Goal: Information Seeking & Learning: Learn about a topic

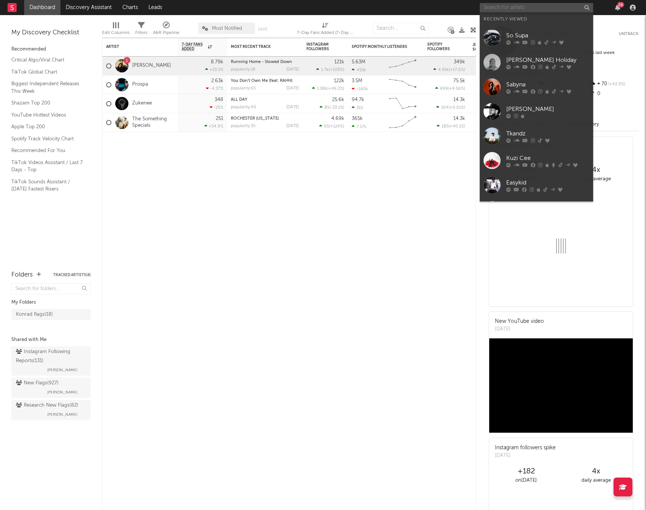
click at [534, 8] on input "text" at bounding box center [535, 7] width 113 height 9
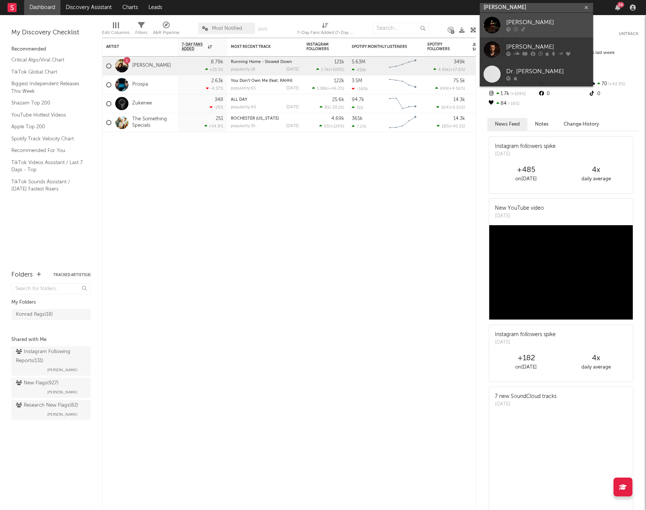
type input "[PERSON_NAME]"
click at [530, 21] on div "[PERSON_NAME]" at bounding box center [547, 22] width 83 height 9
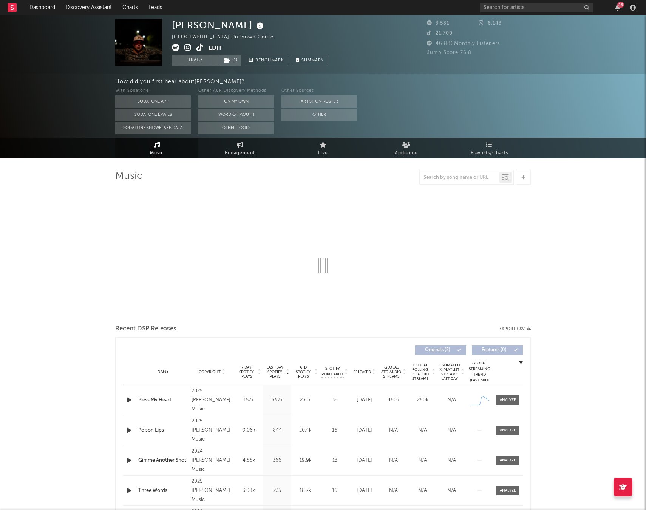
select select "1w"
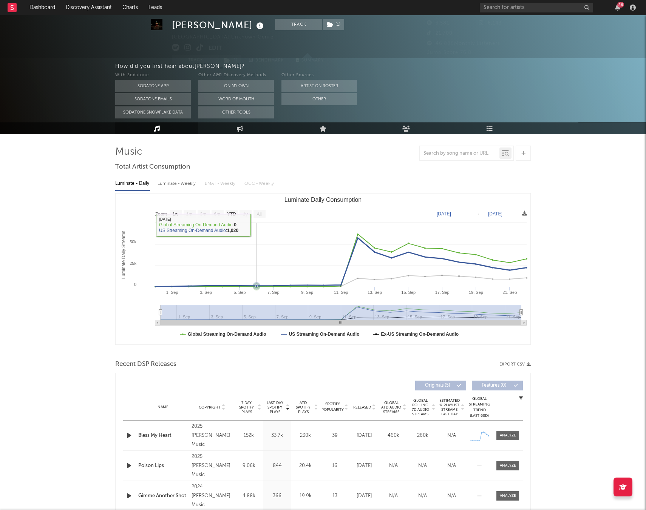
scroll to position [28, 0]
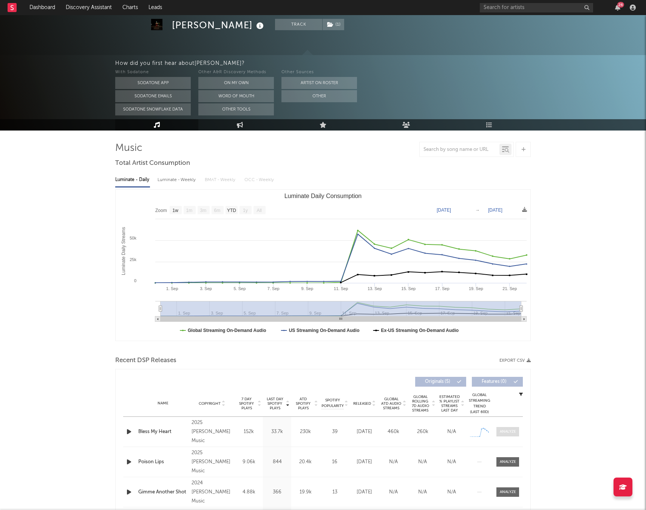
click at [510, 428] on span at bounding box center [507, 431] width 23 height 9
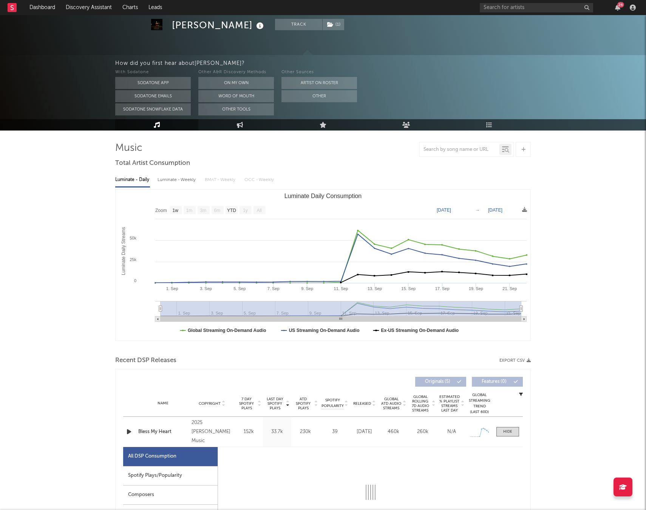
select select "1w"
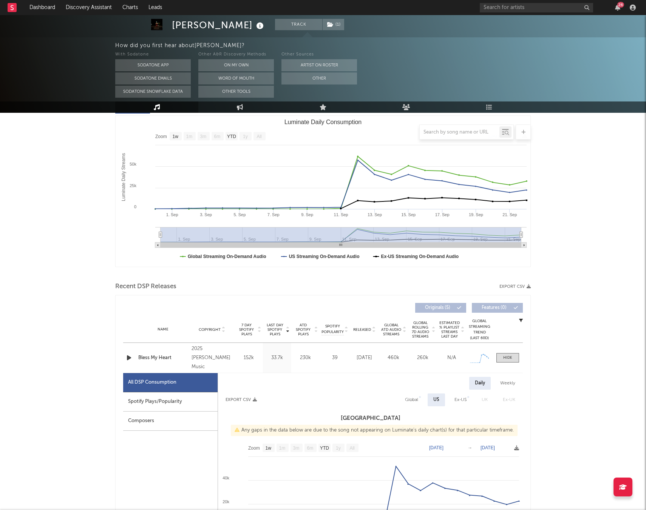
scroll to position [151, 0]
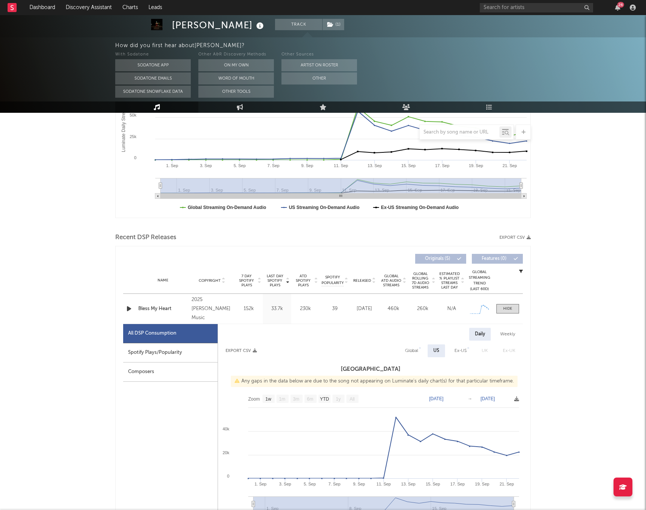
click at [405, 171] on icon "Created with Highcharts 10.3.3 Luminate Daily Streams Luminate Daily Consumptio…" at bounding box center [323, 142] width 414 height 151
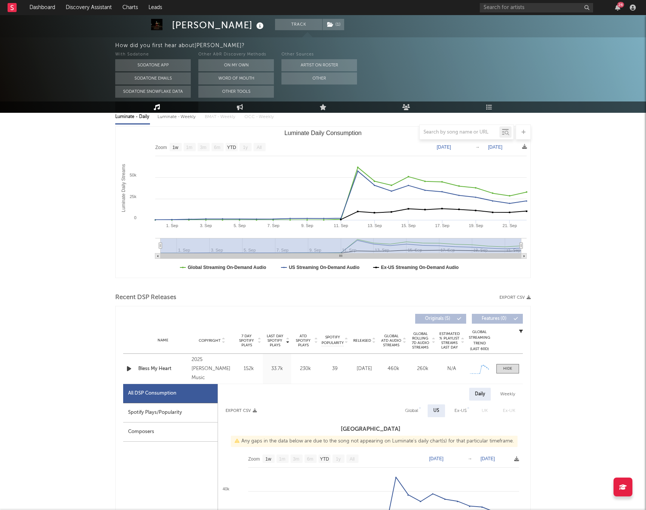
scroll to position [132, 0]
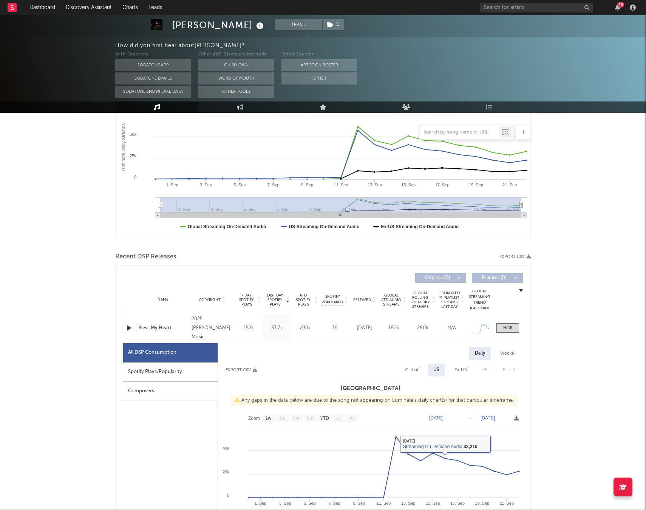
click at [441, 417] on text "[DATE]" at bounding box center [436, 418] width 14 height 5
type input "[DATE]"
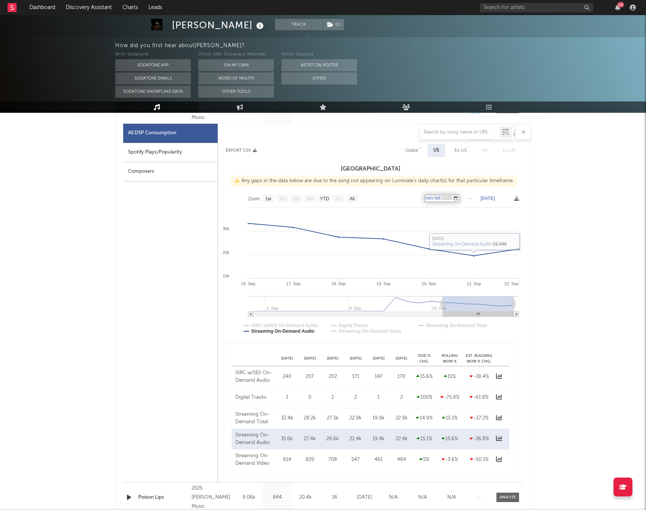
scroll to position [352, 0]
drag, startPoint x: 406, startPoint y: 437, endPoint x: 285, endPoint y: 436, distance: 121.6
click at [283, 436] on div "Streaming On-Demand Audio [DATE] 31.6k [DATE] 27.4k [DATE] 26.6k [DATE] 22.4k […" at bounding box center [369, 438] width 277 height 21
copy div "1.6k [DATE] 27.4k [DATE] 26.6k [DATE] 22.4k [DATE] 19.4k [DATE] 22.4k"
drag, startPoint x: 290, startPoint y: 434, endPoint x: 285, endPoint y: 434, distance: 5.3
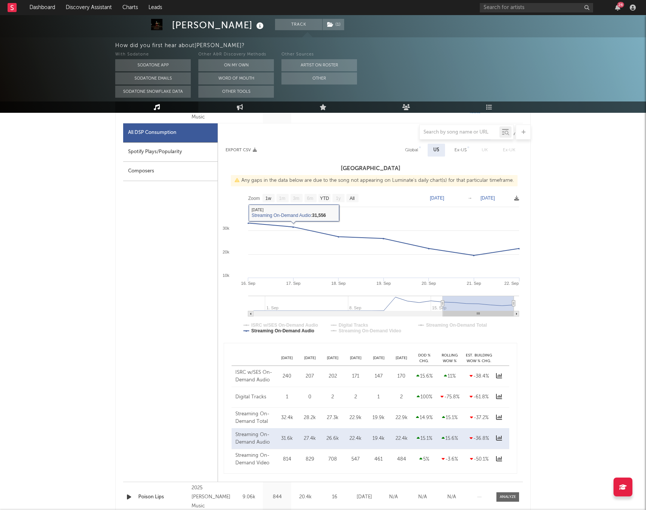
click at [286, 433] on div "Streaming On-Demand Audio [DATE] 31.6k [DATE] 27.4k [DATE] 26.6k [DATE] 22.4k […" at bounding box center [369, 438] width 277 height 21
drag, startPoint x: 280, startPoint y: 439, endPoint x: 416, endPoint y: 436, distance: 136.3
click at [420, 436] on div "Streaming On-Demand Audio [DATE] 31.6k [DATE] 27.4k [DATE] 26.6k [DATE] 22.4k […" at bounding box center [369, 438] width 277 height 21
